Goal: Transaction & Acquisition: Obtain resource

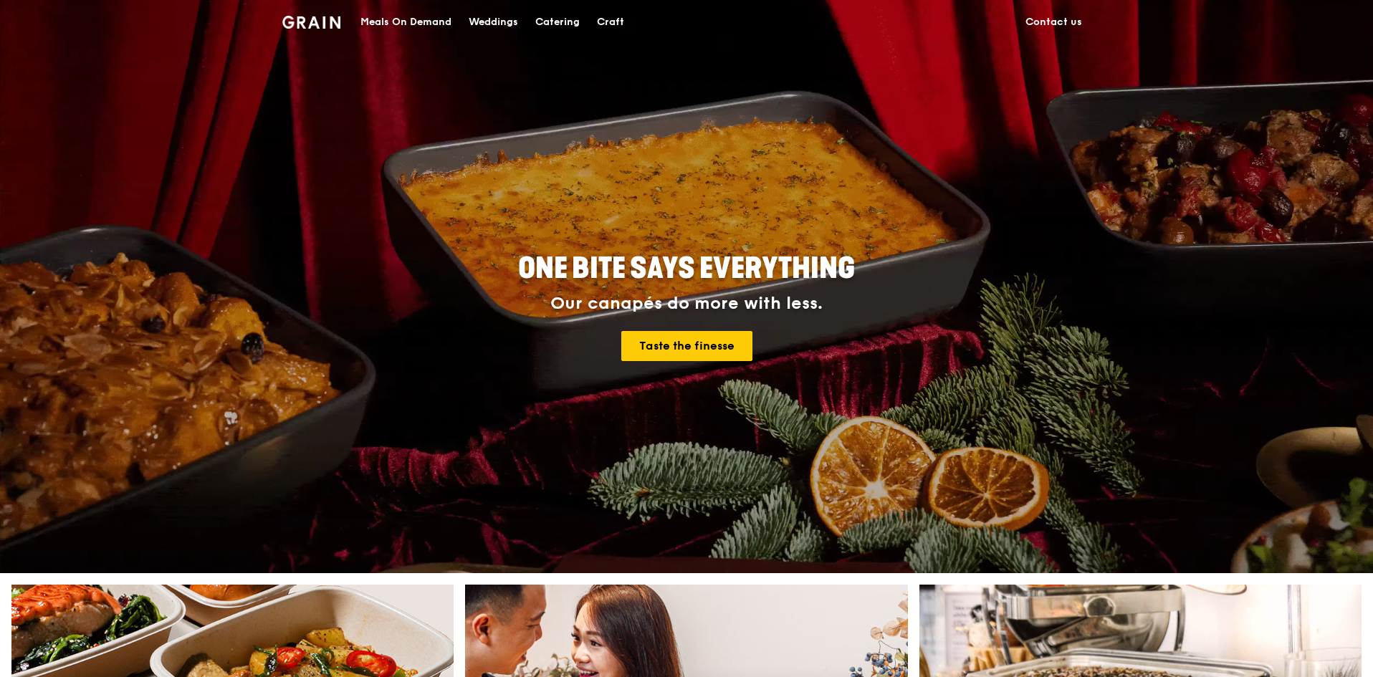
click at [566, 20] on div "Catering" at bounding box center [557, 22] width 44 height 43
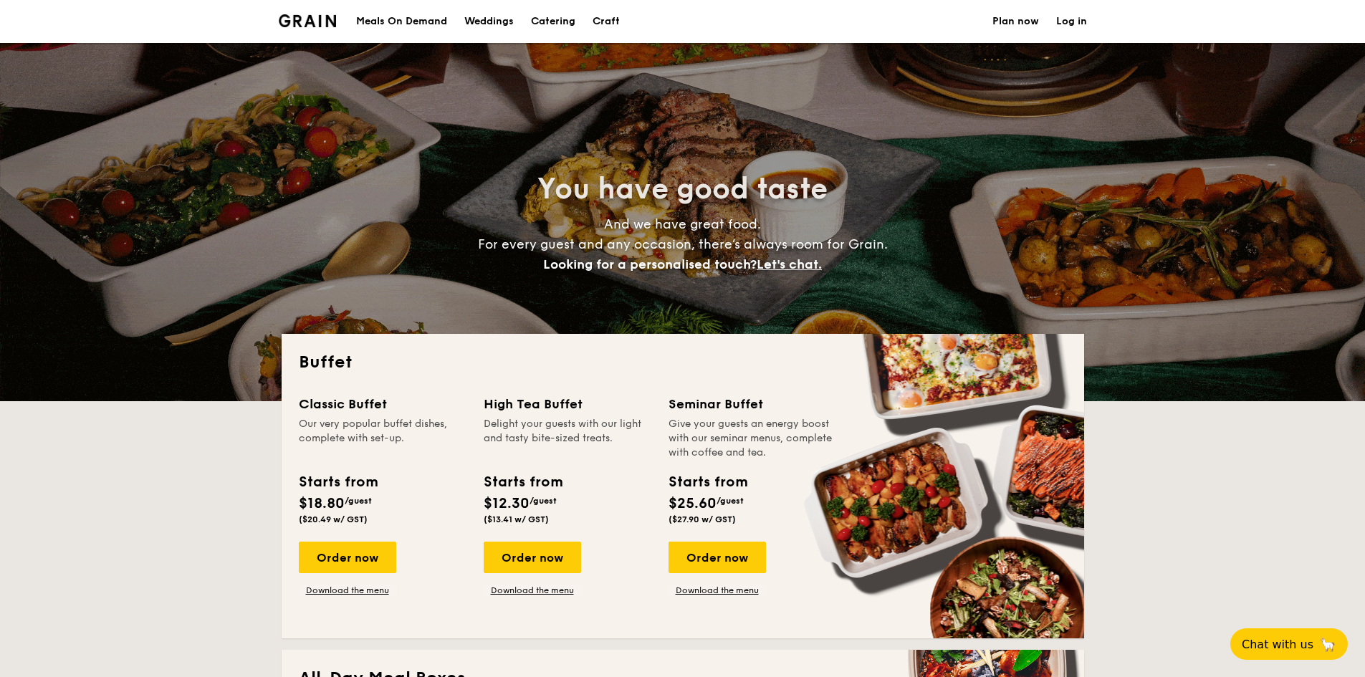
select select
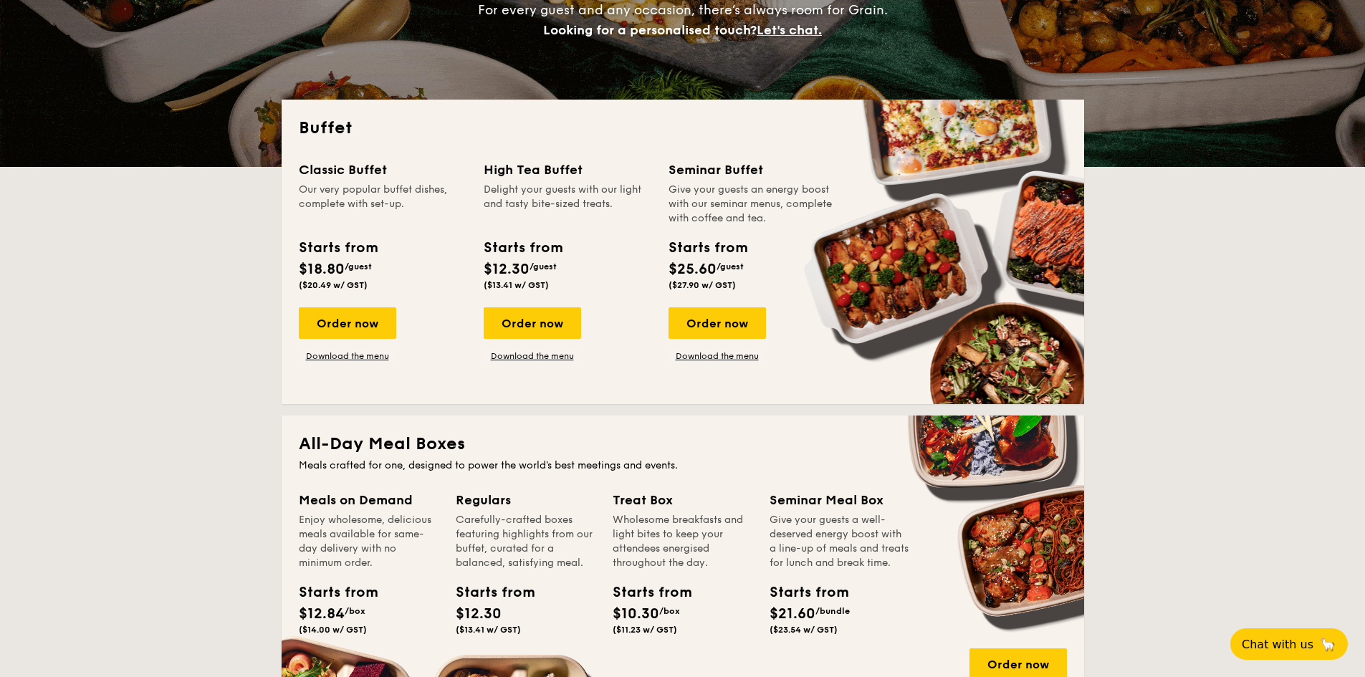
scroll to position [358, 0]
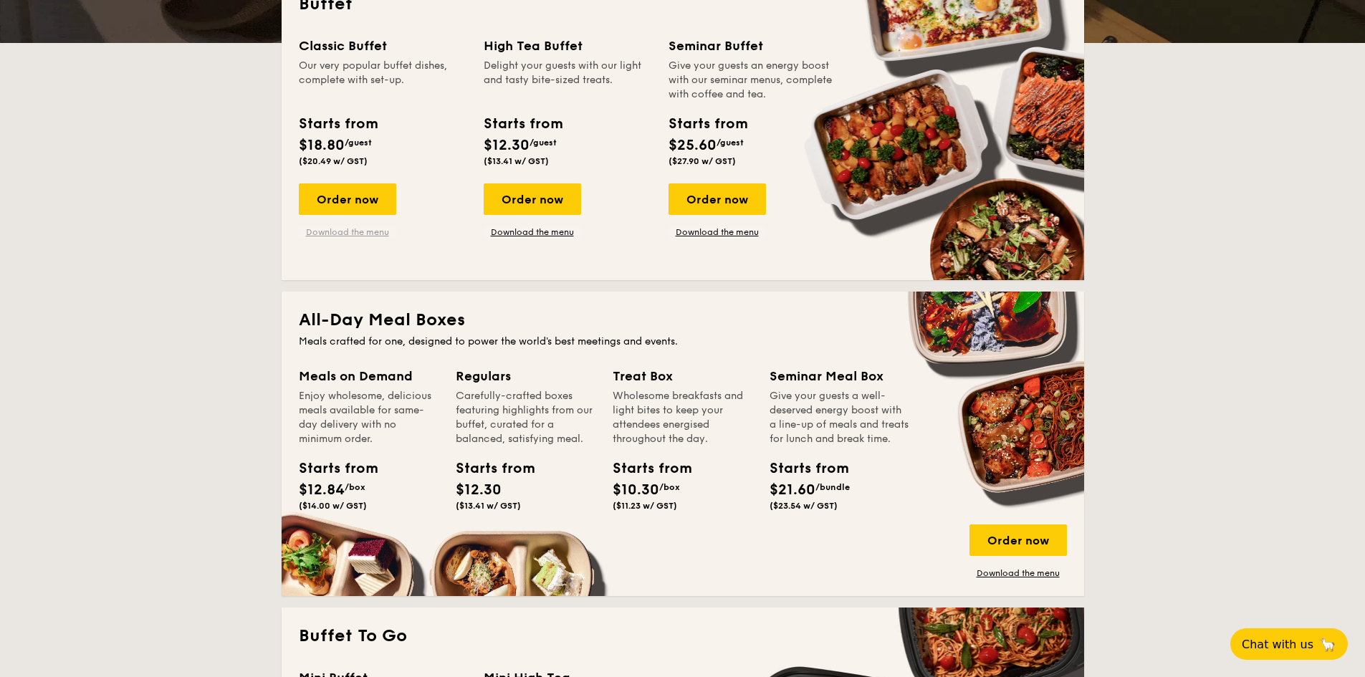
click at [334, 230] on link "Download the menu" at bounding box center [347, 231] width 97 height 11
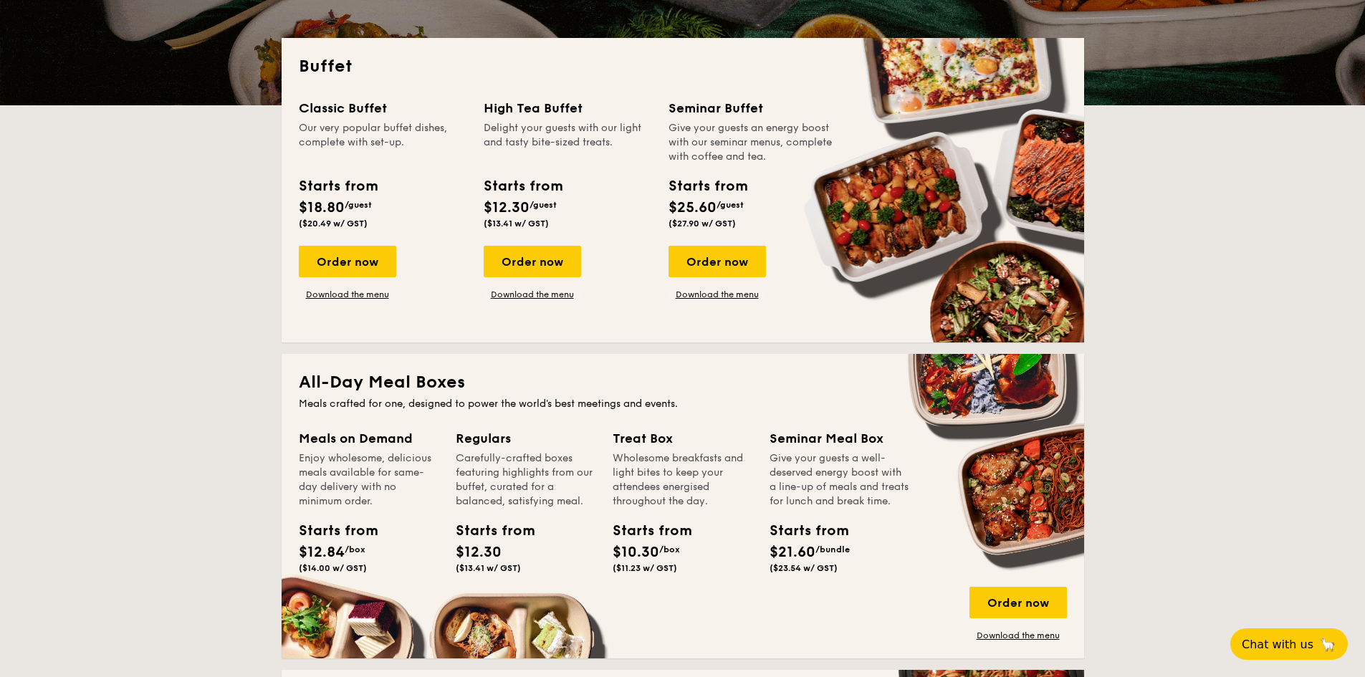
scroll to position [215, 0]
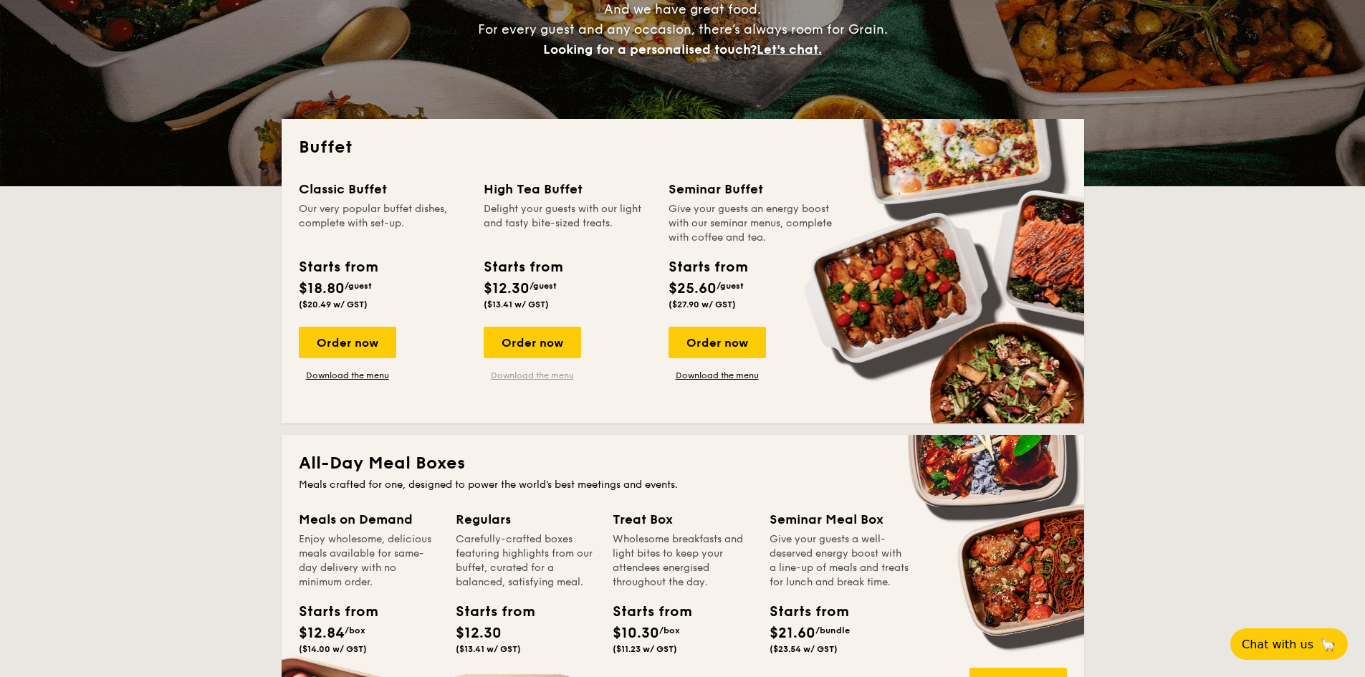
click at [536, 374] on link "Download the menu" at bounding box center [532, 375] width 97 height 11
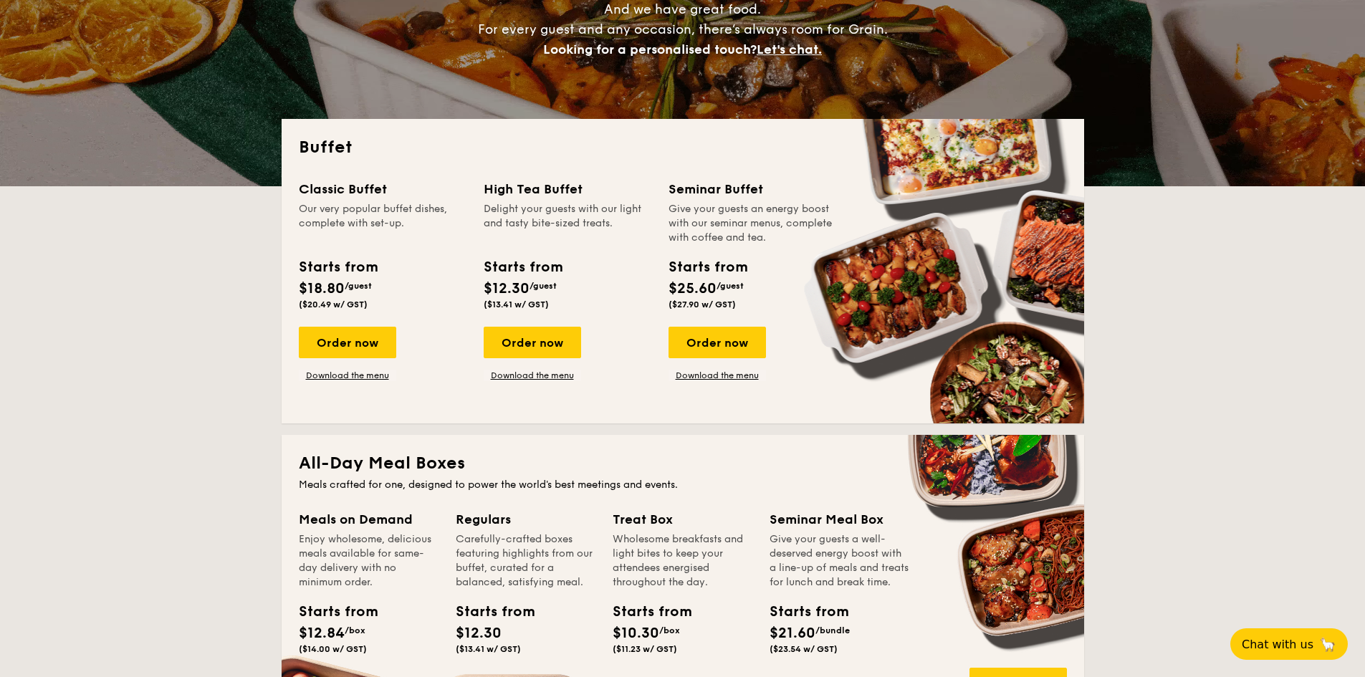
drag, startPoint x: 1149, startPoint y: 374, endPoint x: 1180, endPoint y: 383, distance: 32.0
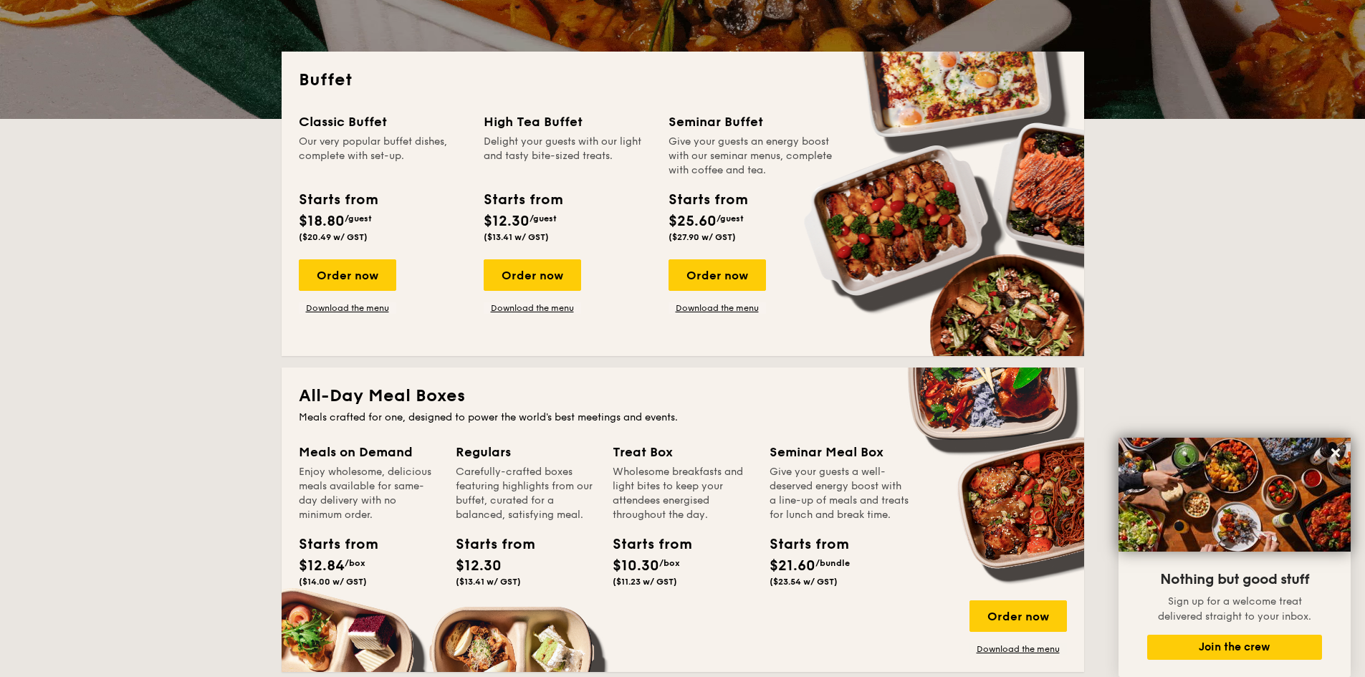
scroll to position [143, 0]
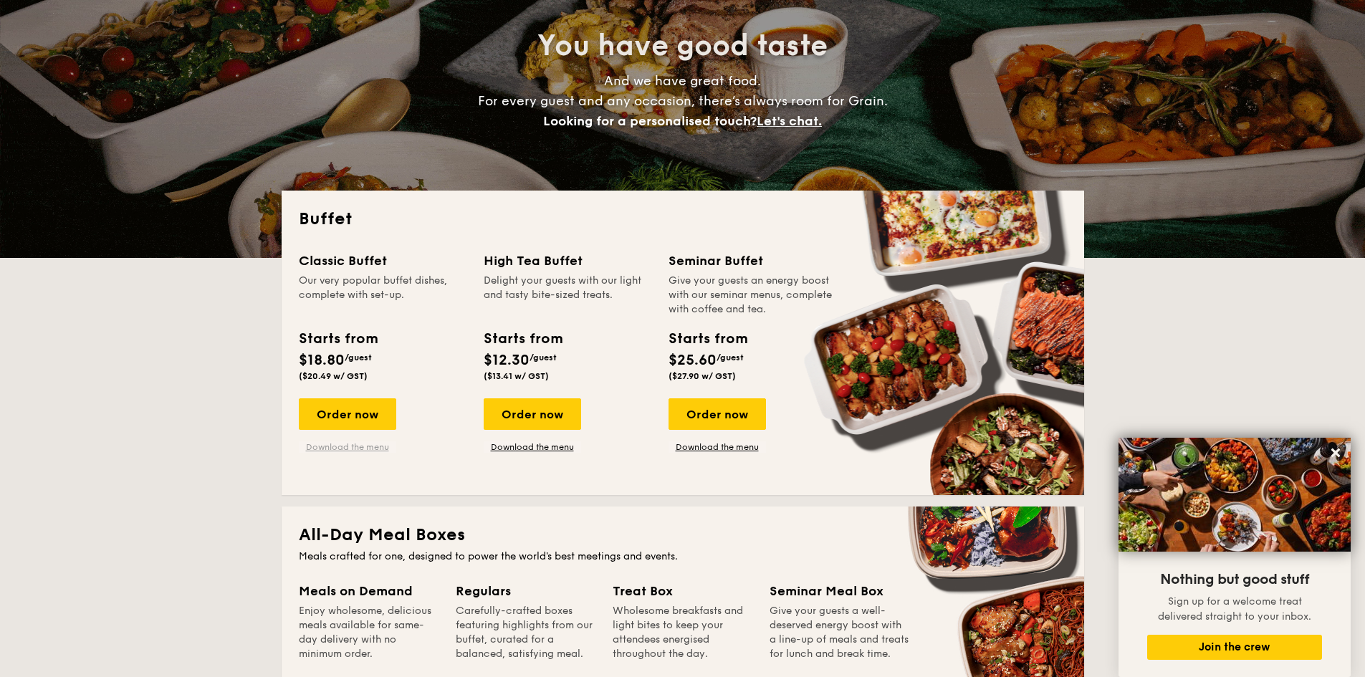
click at [360, 446] on link "Download the menu" at bounding box center [347, 446] width 97 height 11
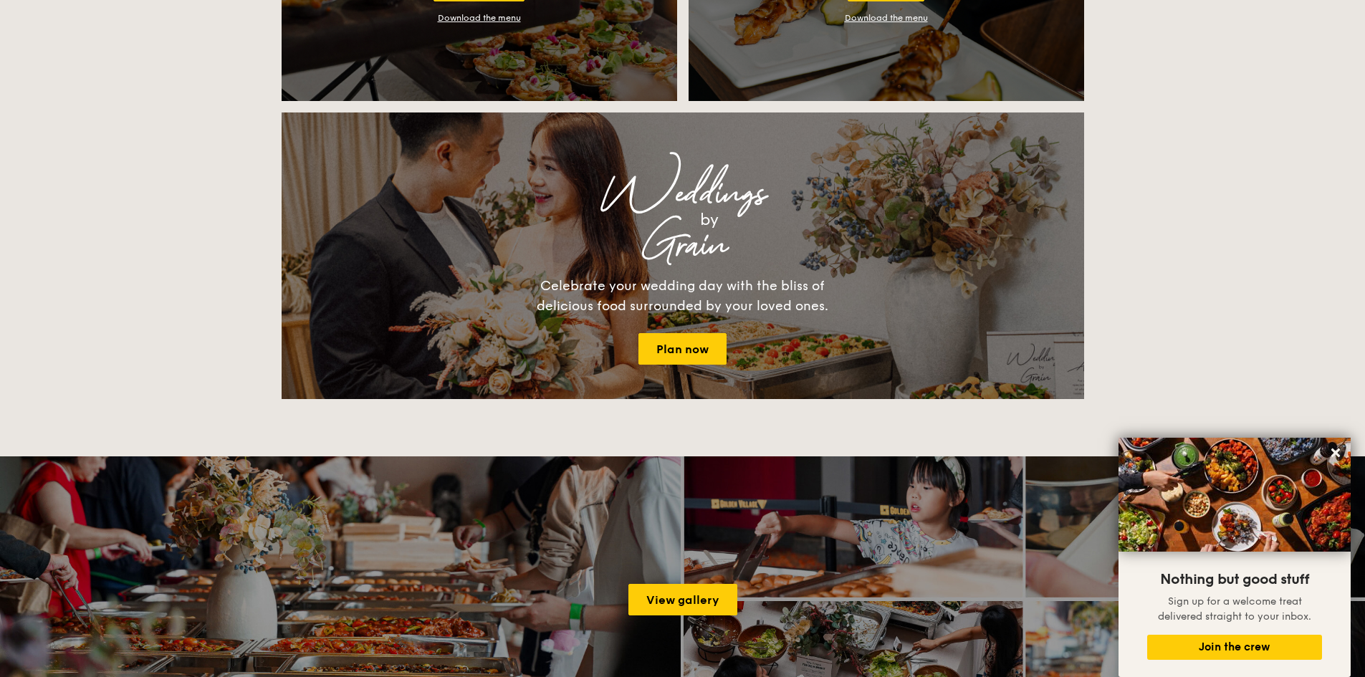
scroll to position [1791, 0]
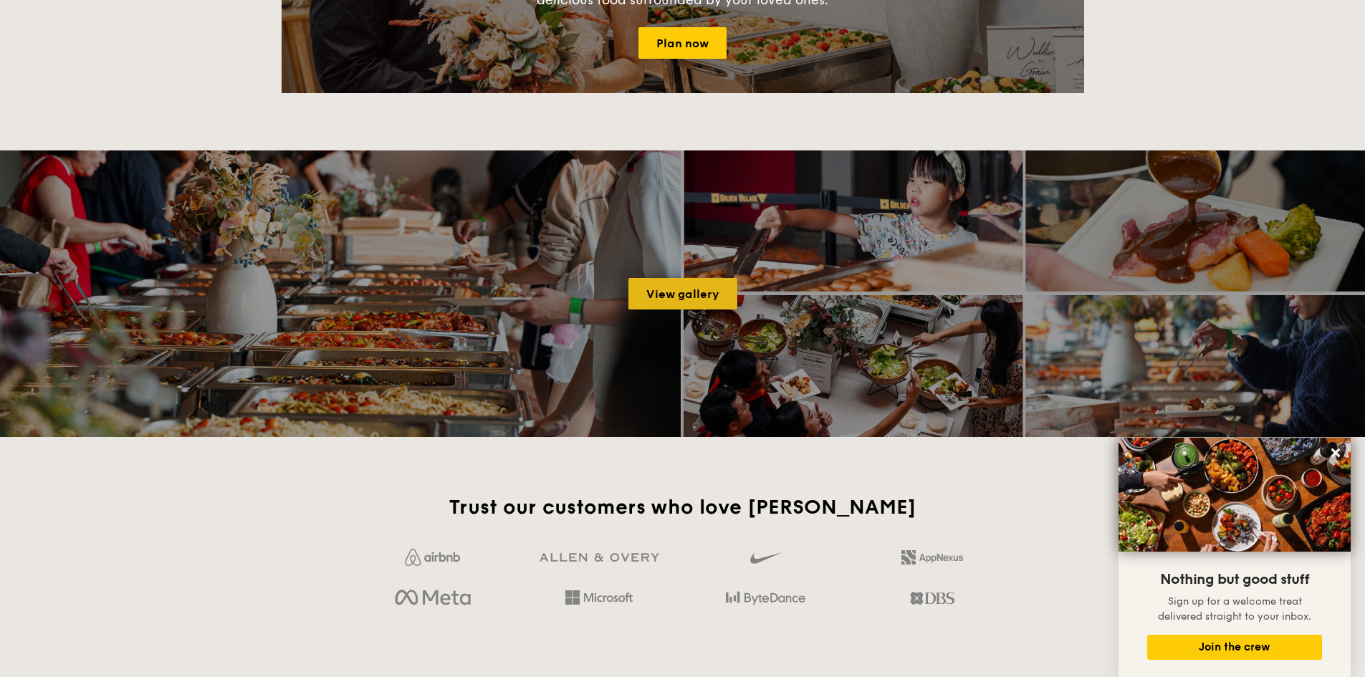
click at [663, 301] on link "View gallery" at bounding box center [682, 294] width 109 height 32
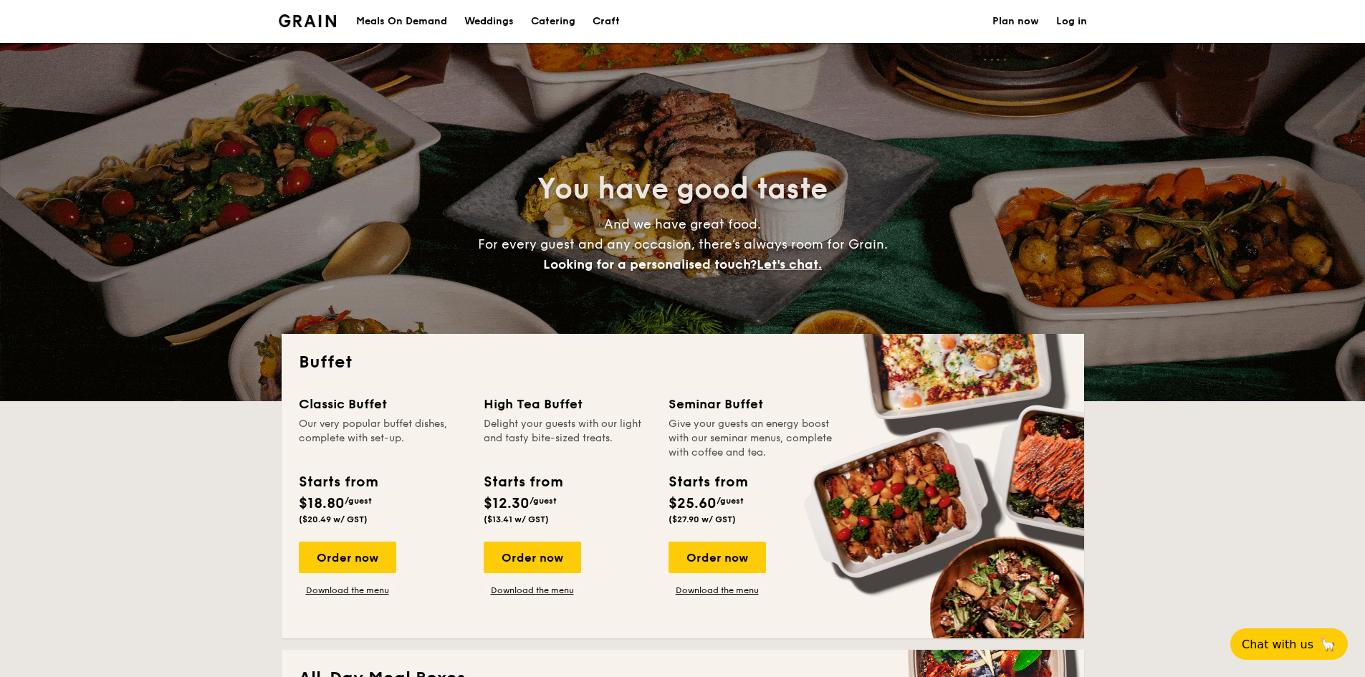
select select
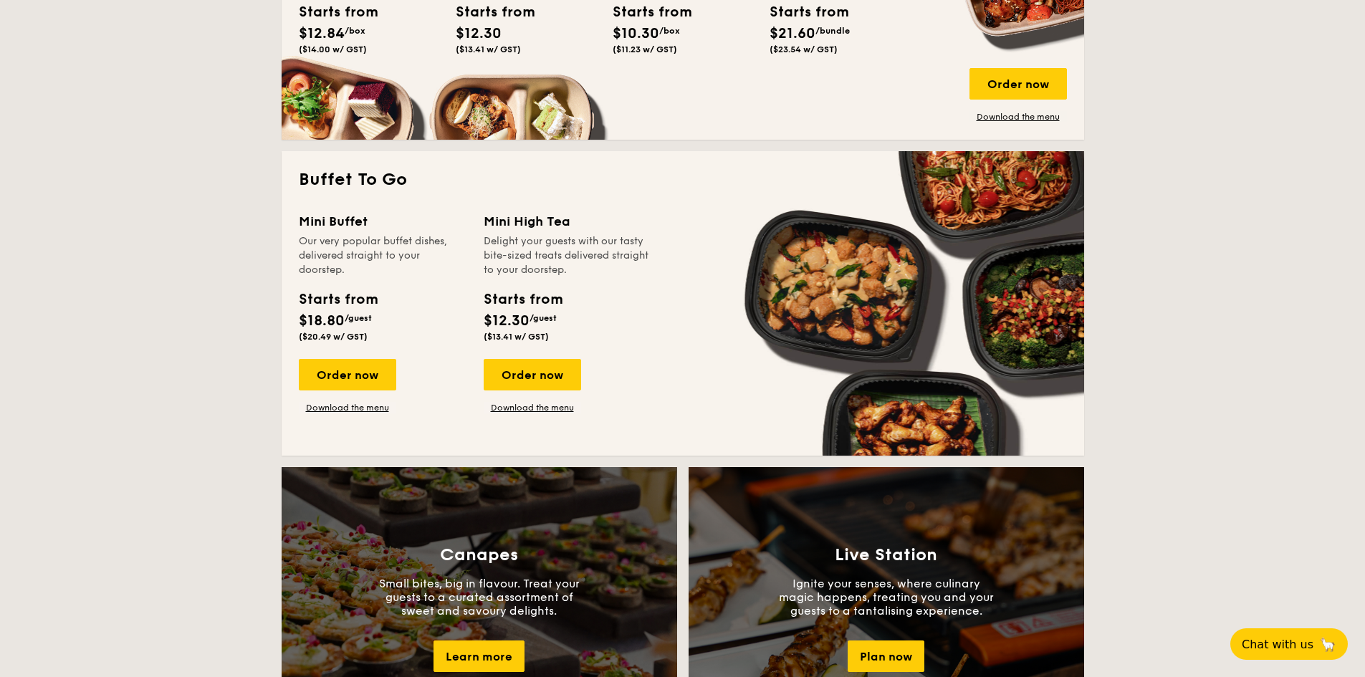
scroll to position [1003, 0]
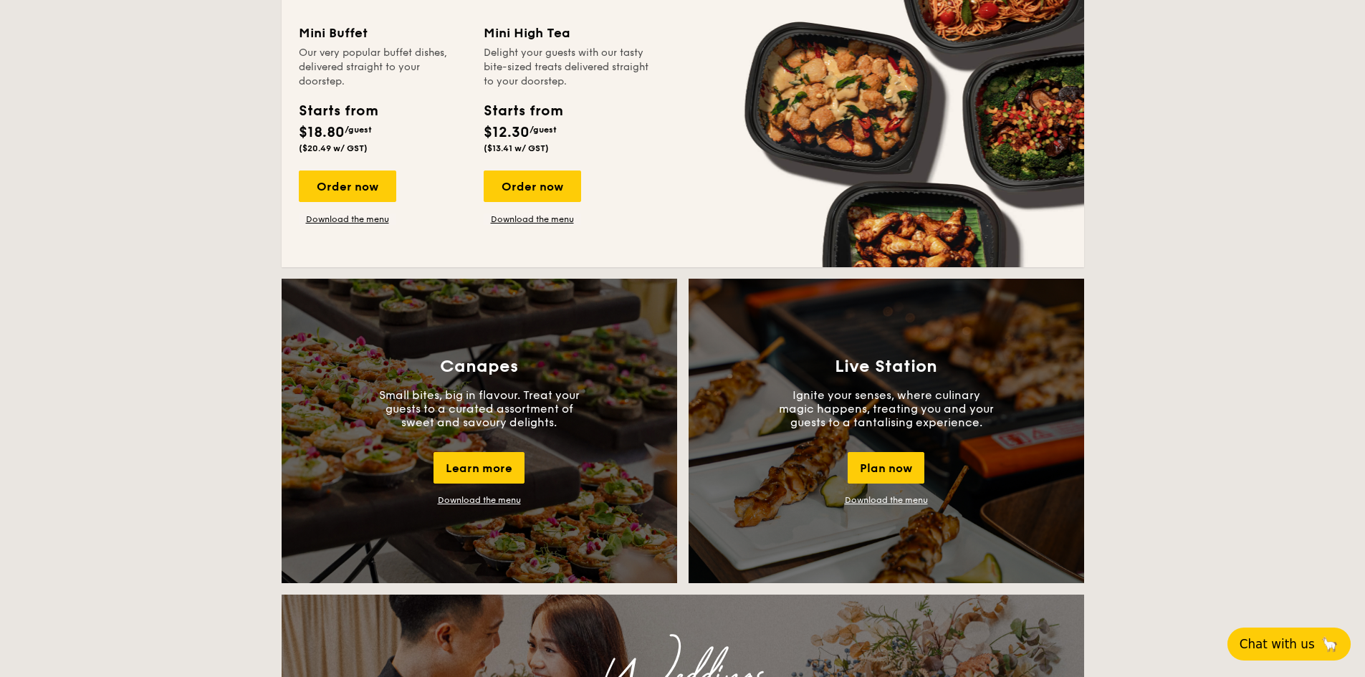
click at [1261, 633] on button "Chat with us 🦙" at bounding box center [1288, 644] width 123 height 33
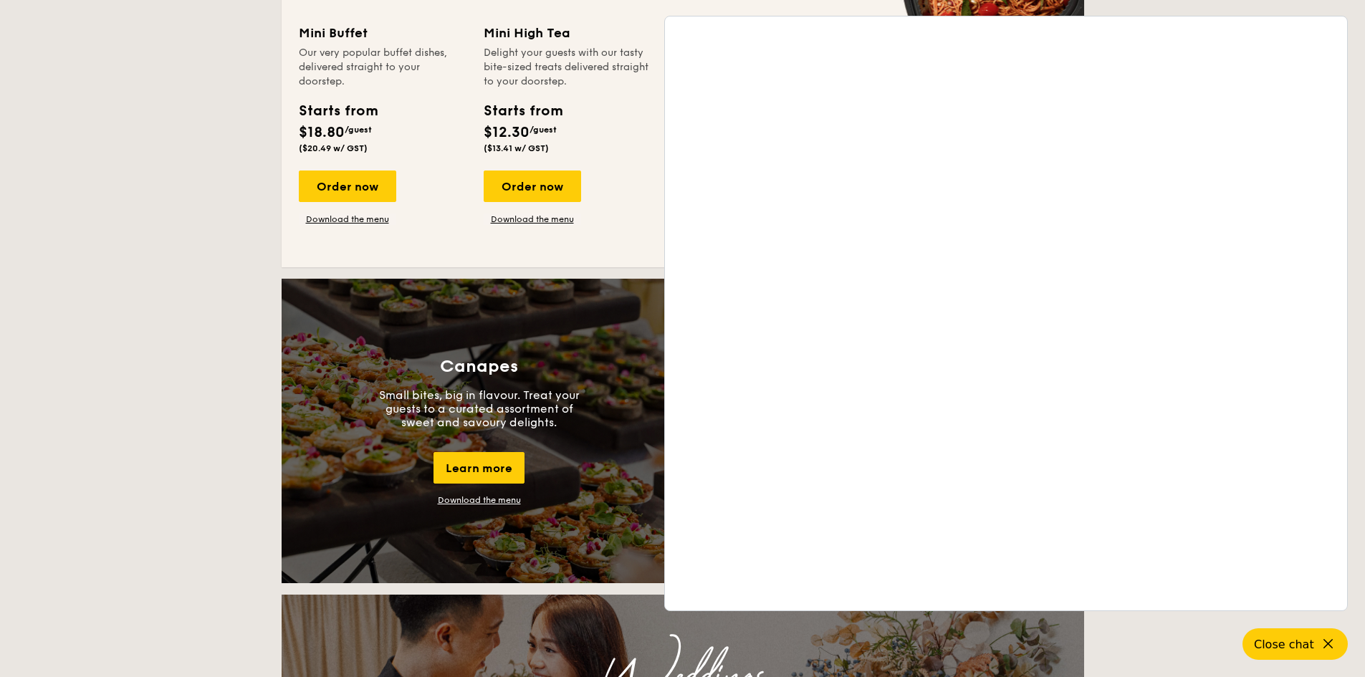
click at [1324, 647] on icon at bounding box center [1329, 644] width 17 height 17
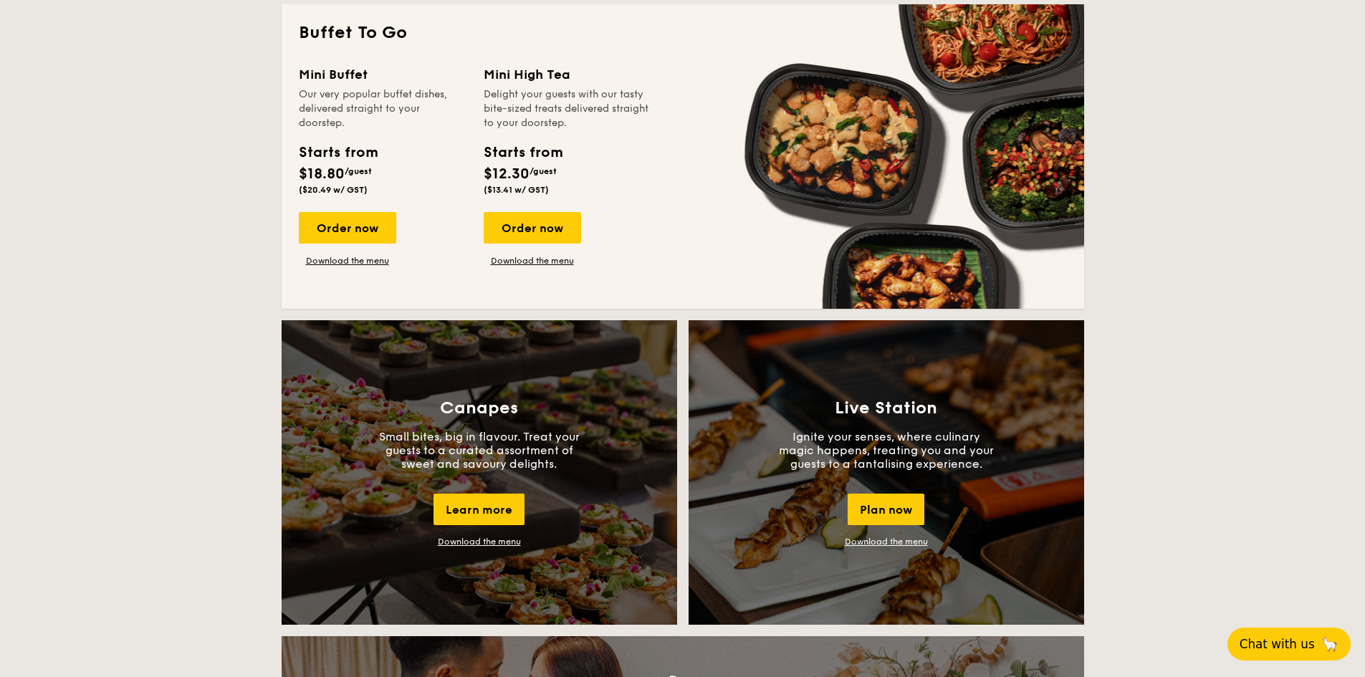
scroll to position [430, 0]
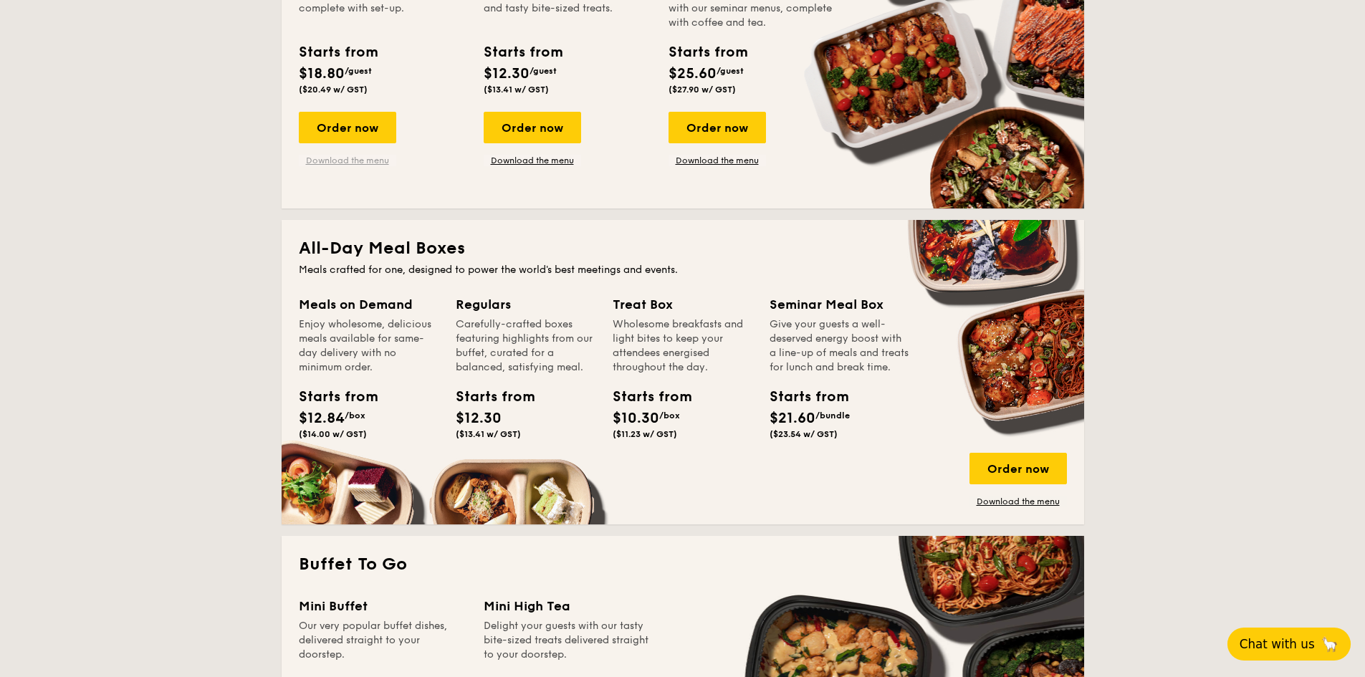
click at [367, 159] on link "Download the menu" at bounding box center [347, 160] width 97 height 11
